Goal: Check status: Check status

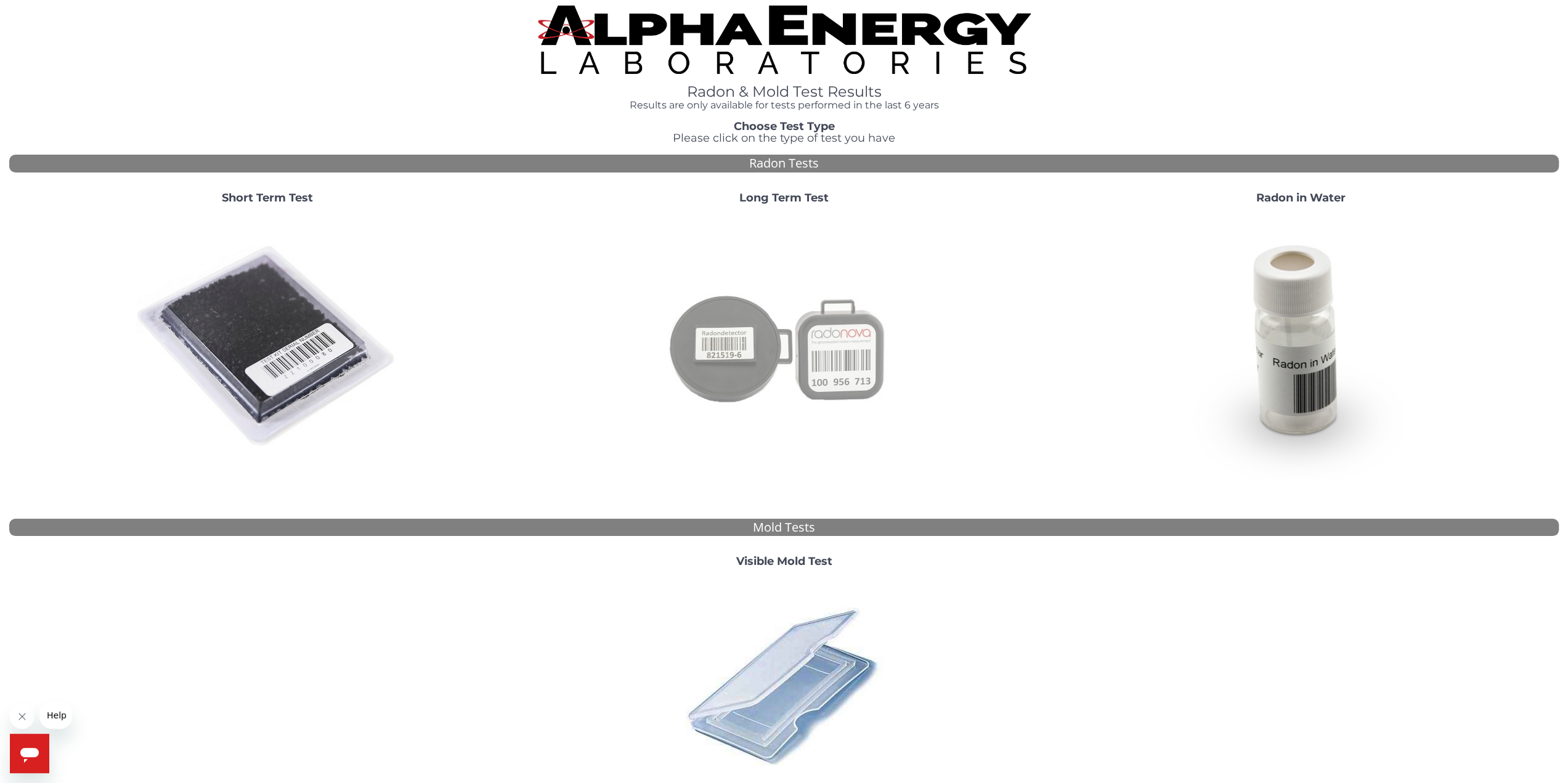
scroll to position [121, 0]
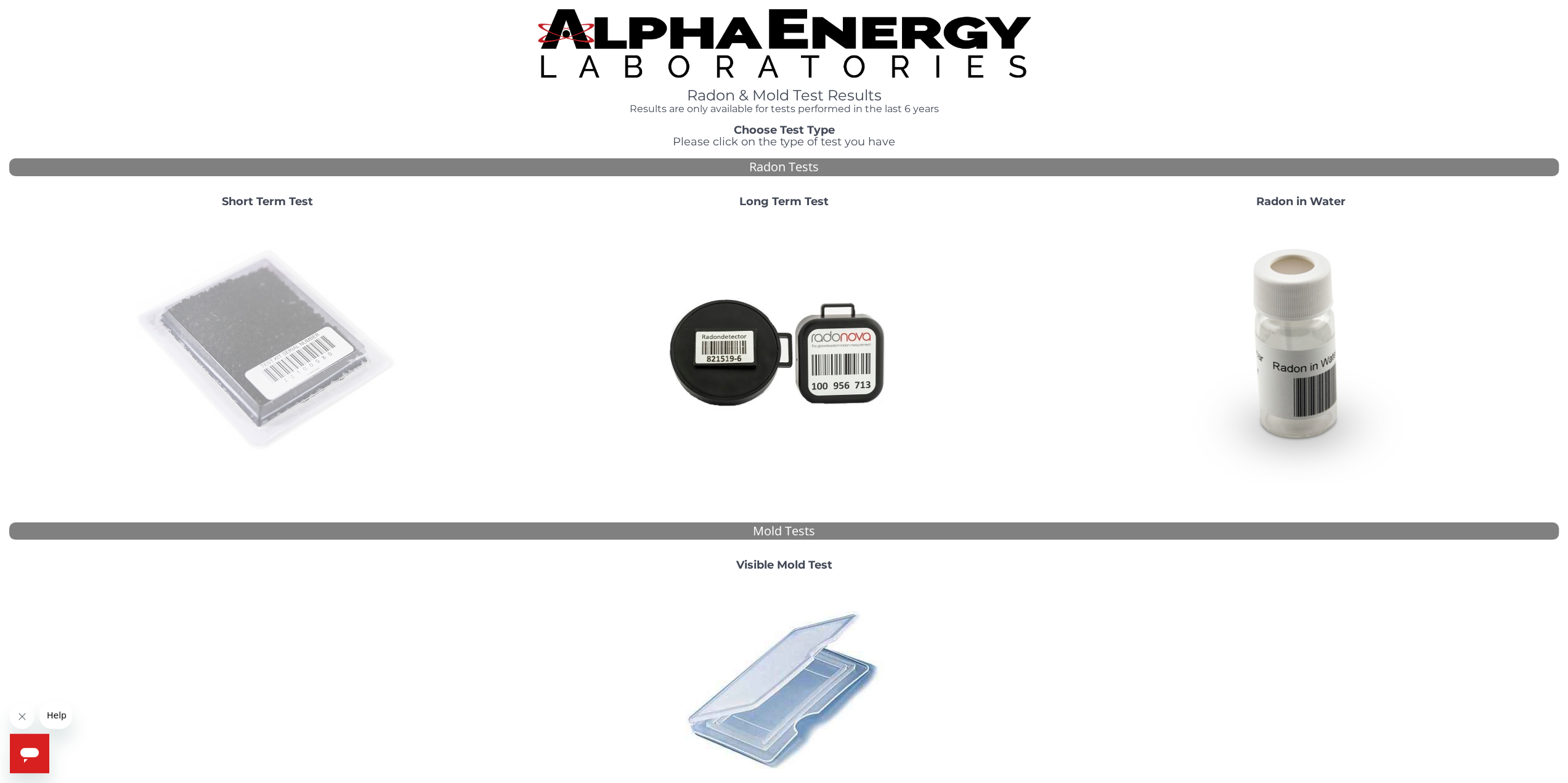
click at [283, 324] on img at bounding box center [267, 350] width 265 height 265
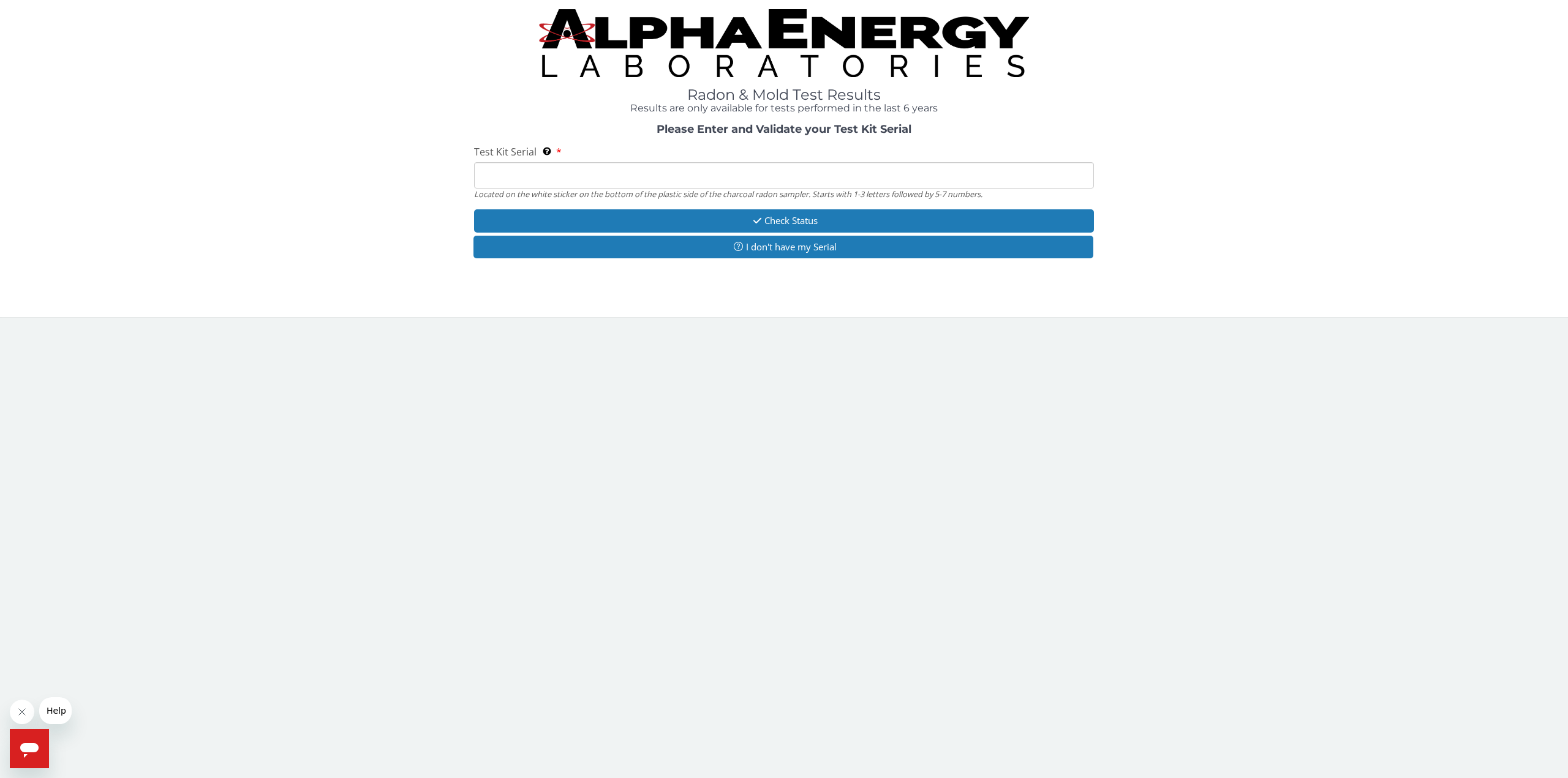
paste input "FC999538"
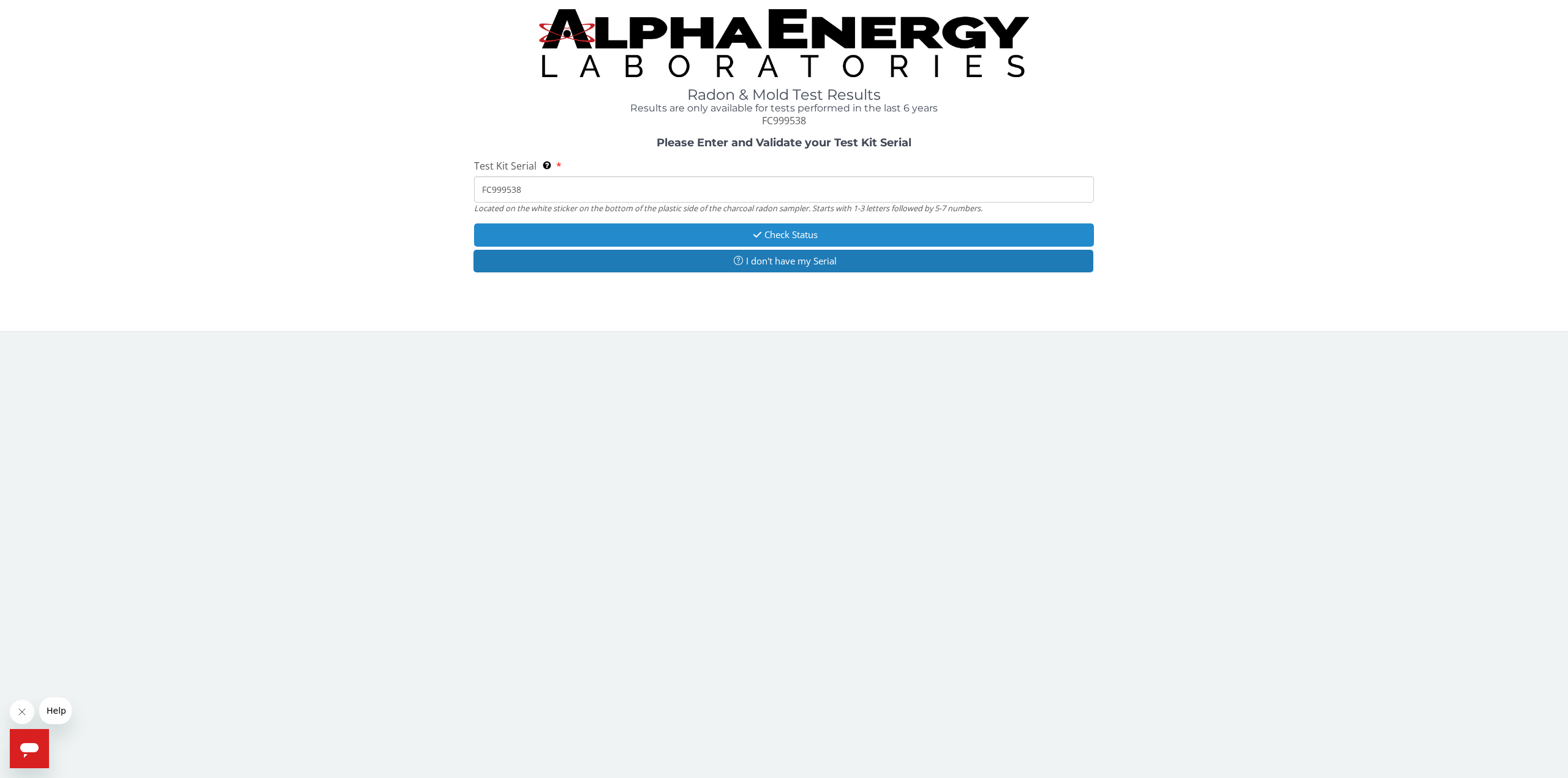
type input "FC999538"
click at [805, 235] on button "Check Status" at bounding box center [784, 234] width 620 height 22
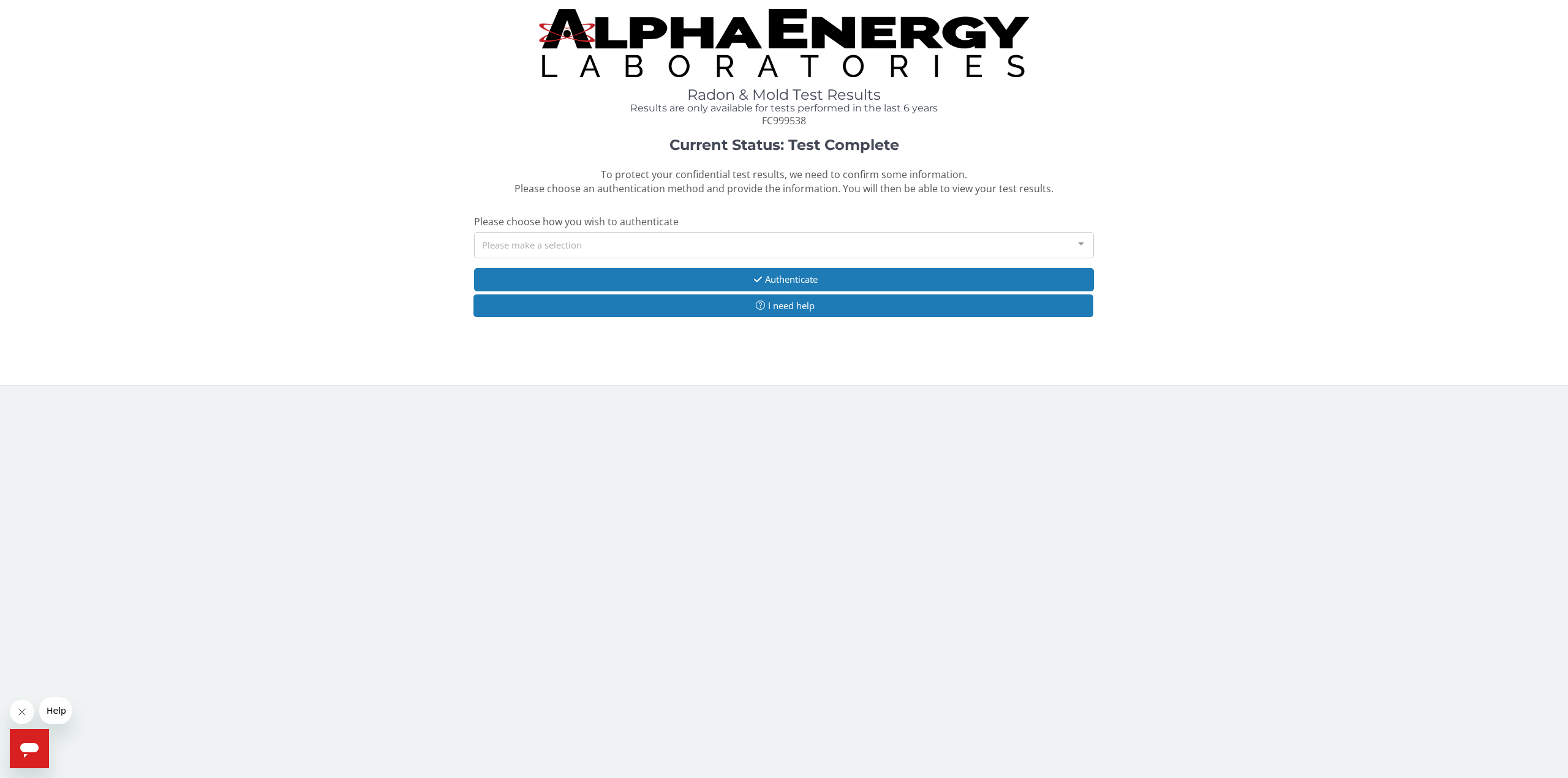
click at [1083, 245] on div at bounding box center [1081, 244] width 24 height 23
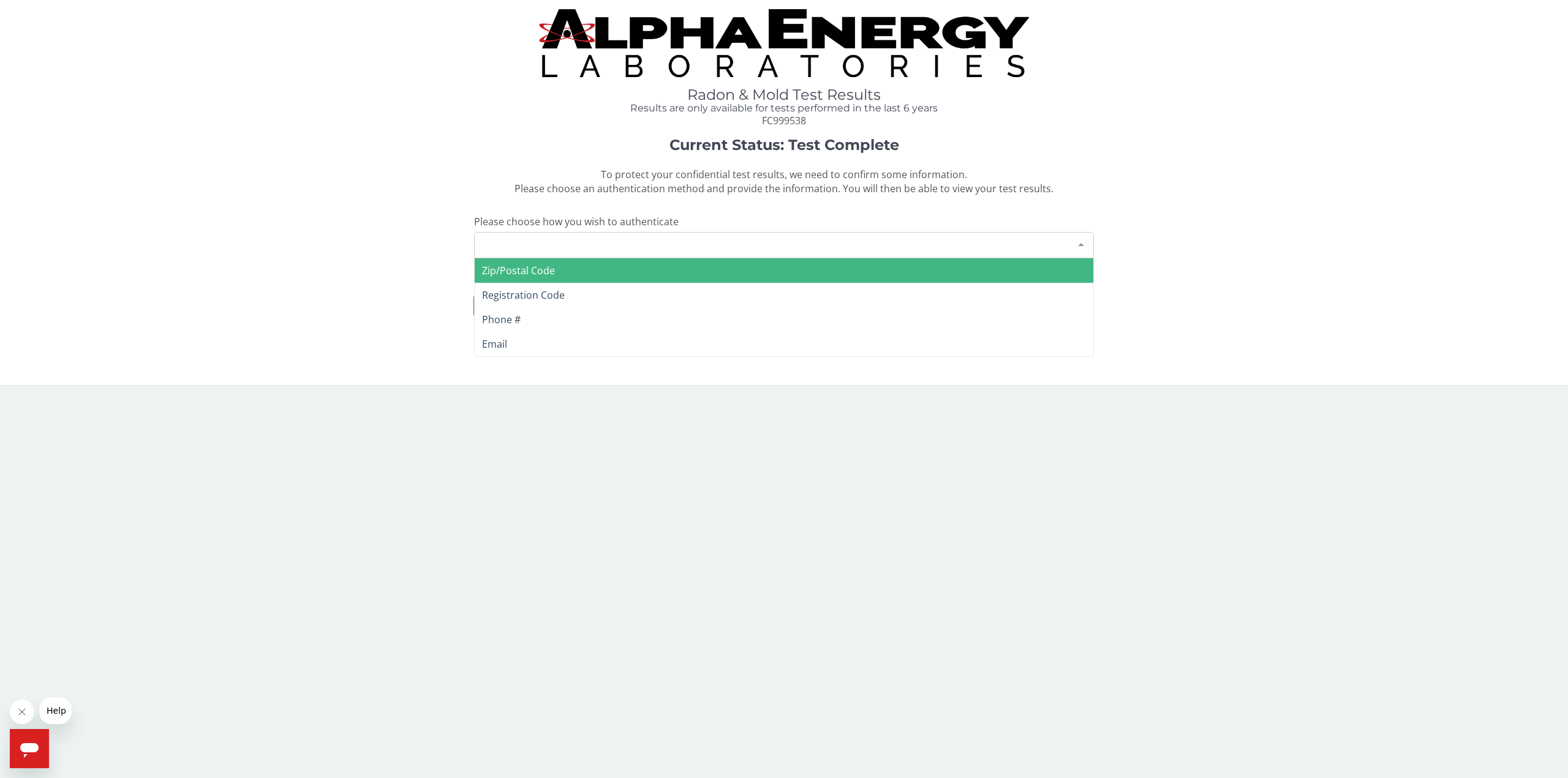
click at [524, 273] on span "Zip/Postal Code" at bounding box center [518, 271] width 73 height 14
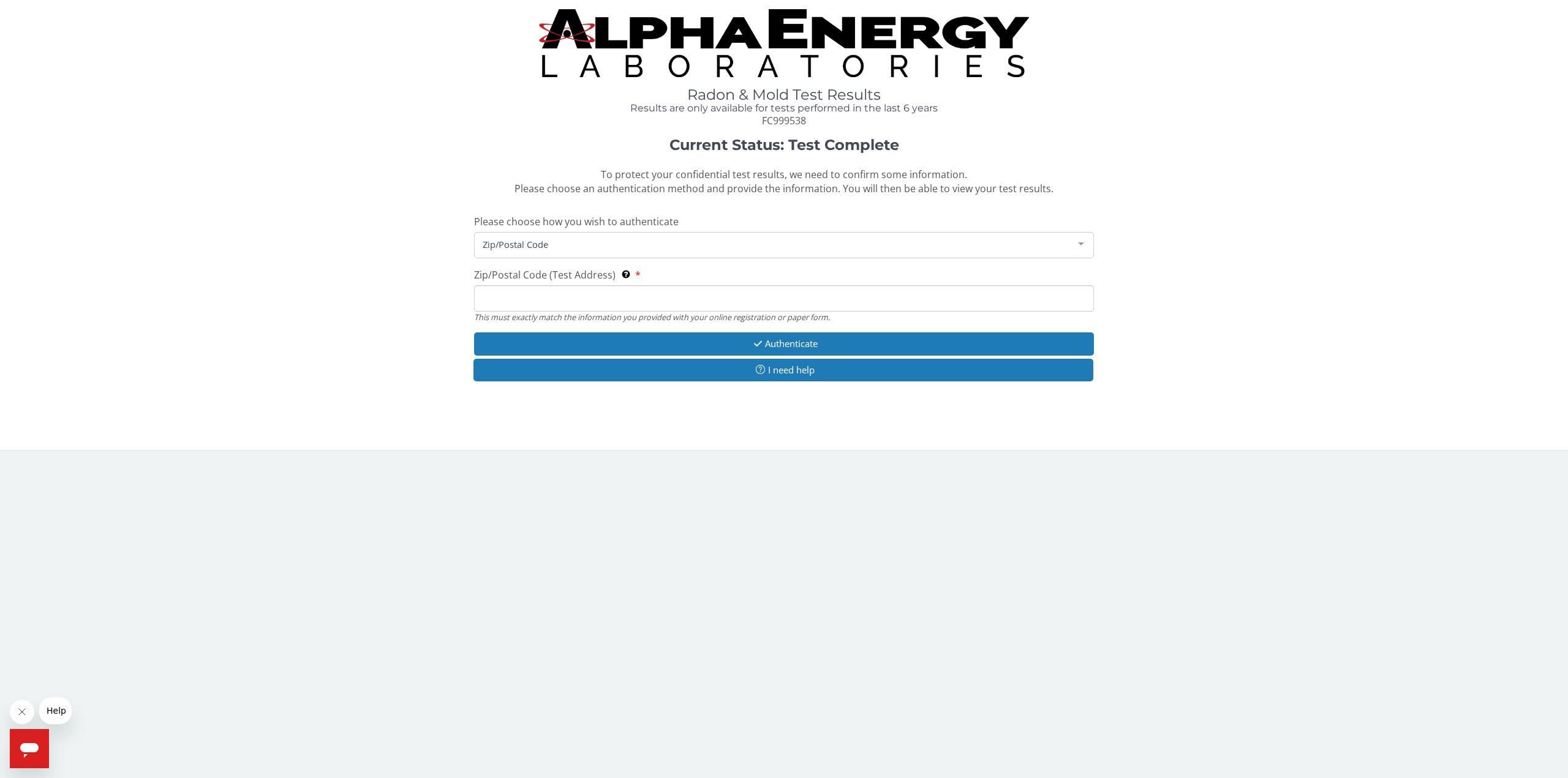
click at [532, 294] on input "Zip/Postal Code (Test Address) This must exactly match the information you prov…" at bounding box center [784, 298] width 620 height 26
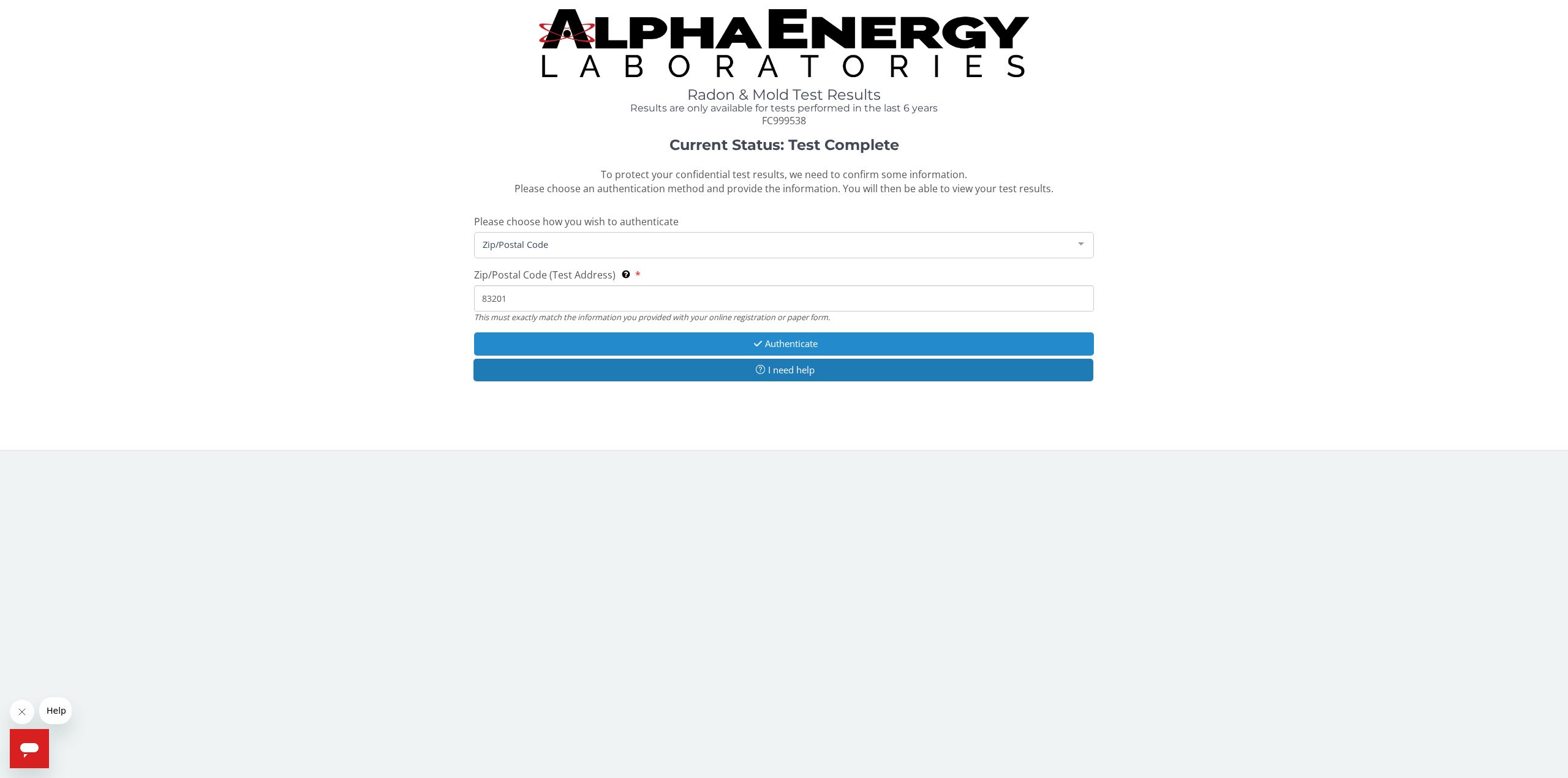
type input "83201"
click at [788, 340] on button "Authenticate" at bounding box center [784, 343] width 620 height 22
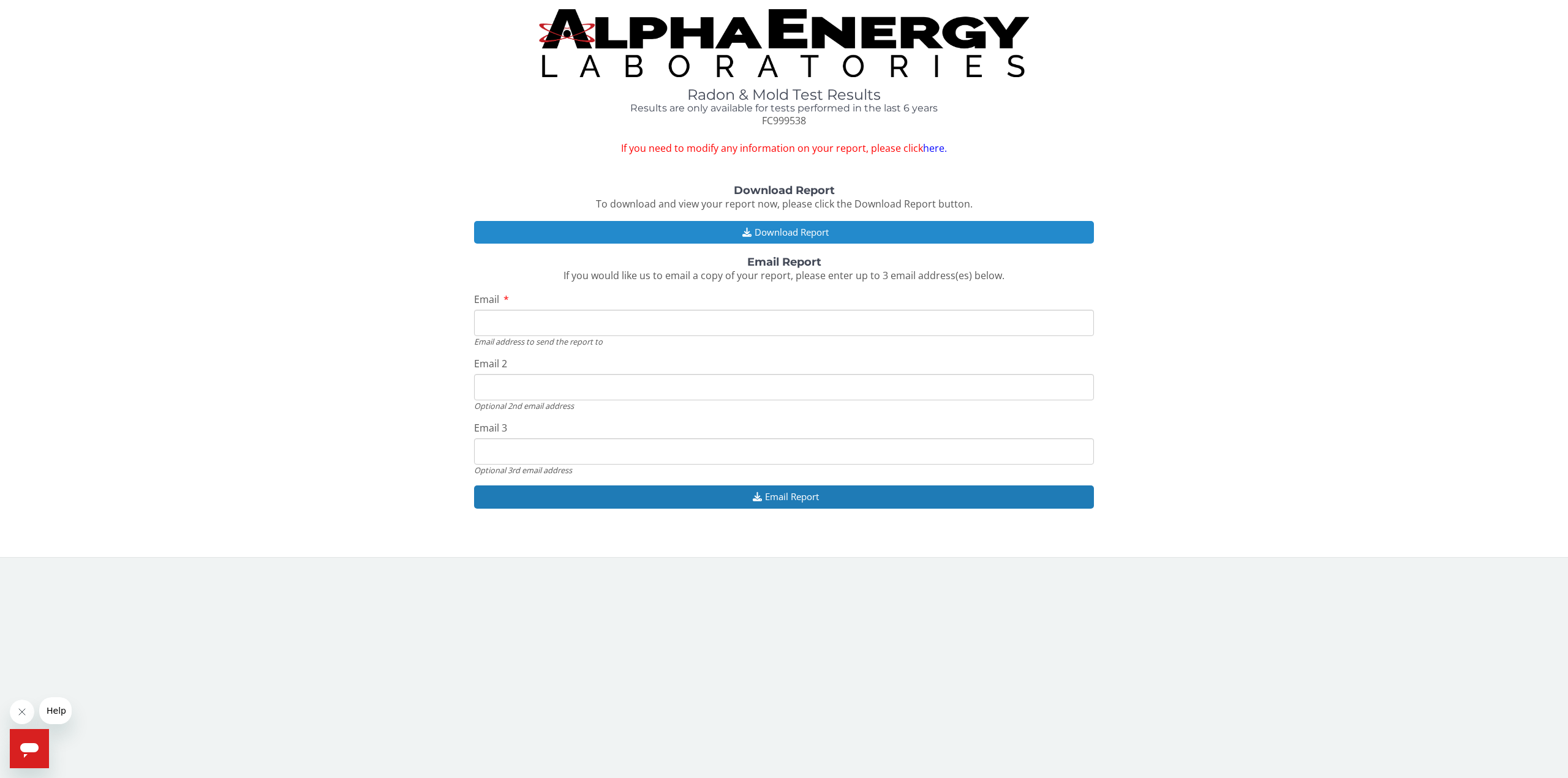
click at [792, 231] on button "Download Report" at bounding box center [784, 232] width 620 height 22
